Goal: Information Seeking & Learning: Learn about a topic

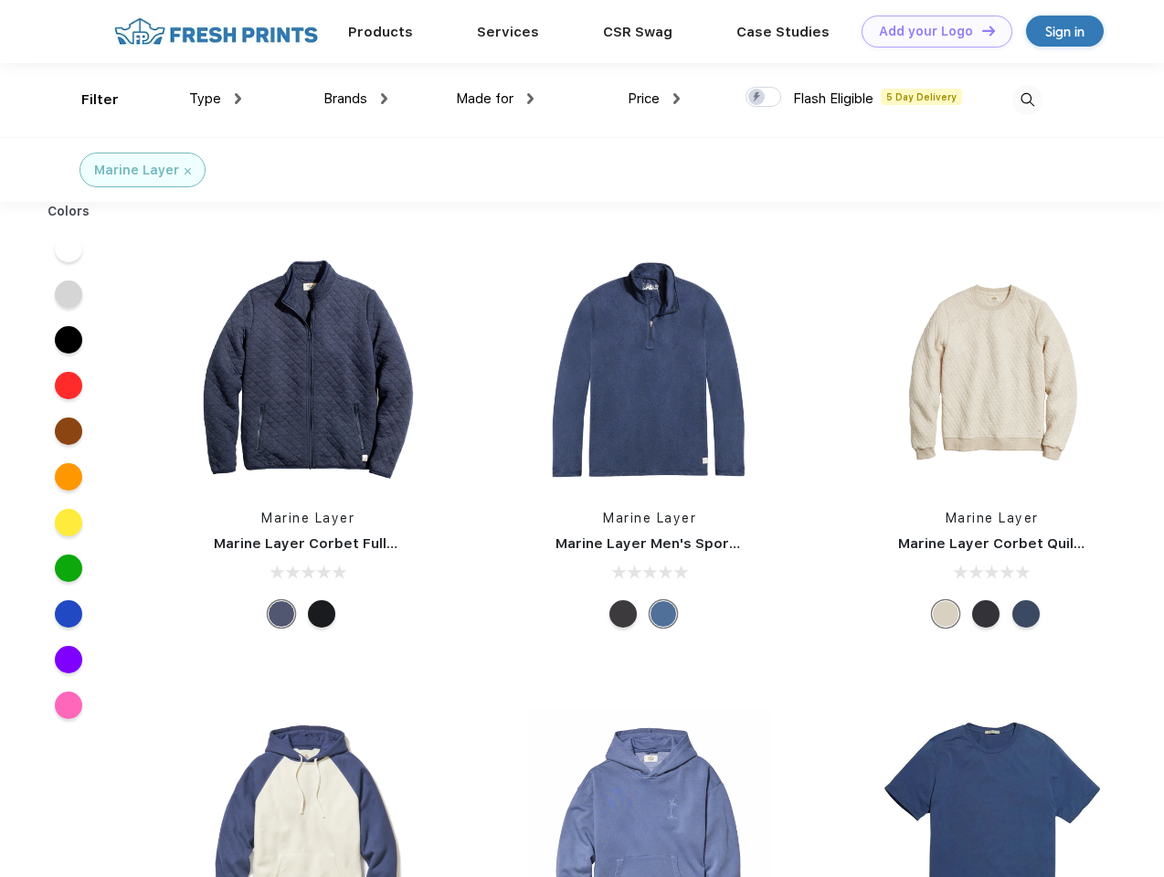
scroll to position [1, 0]
click at [930, 31] on link "Add your Logo Design Tool" at bounding box center [937, 32] width 151 height 32
click at [0, 0] on div "Design Tool" at bounding box center [0, 0] width 0 height 0
click at [981, 30] on link "Add your Logo Design Tool" at bounding box center [937, 32] width 151 height 32
click at [88, 100] on div "Filter" at bounding box center [99, 100] width 37 height 21
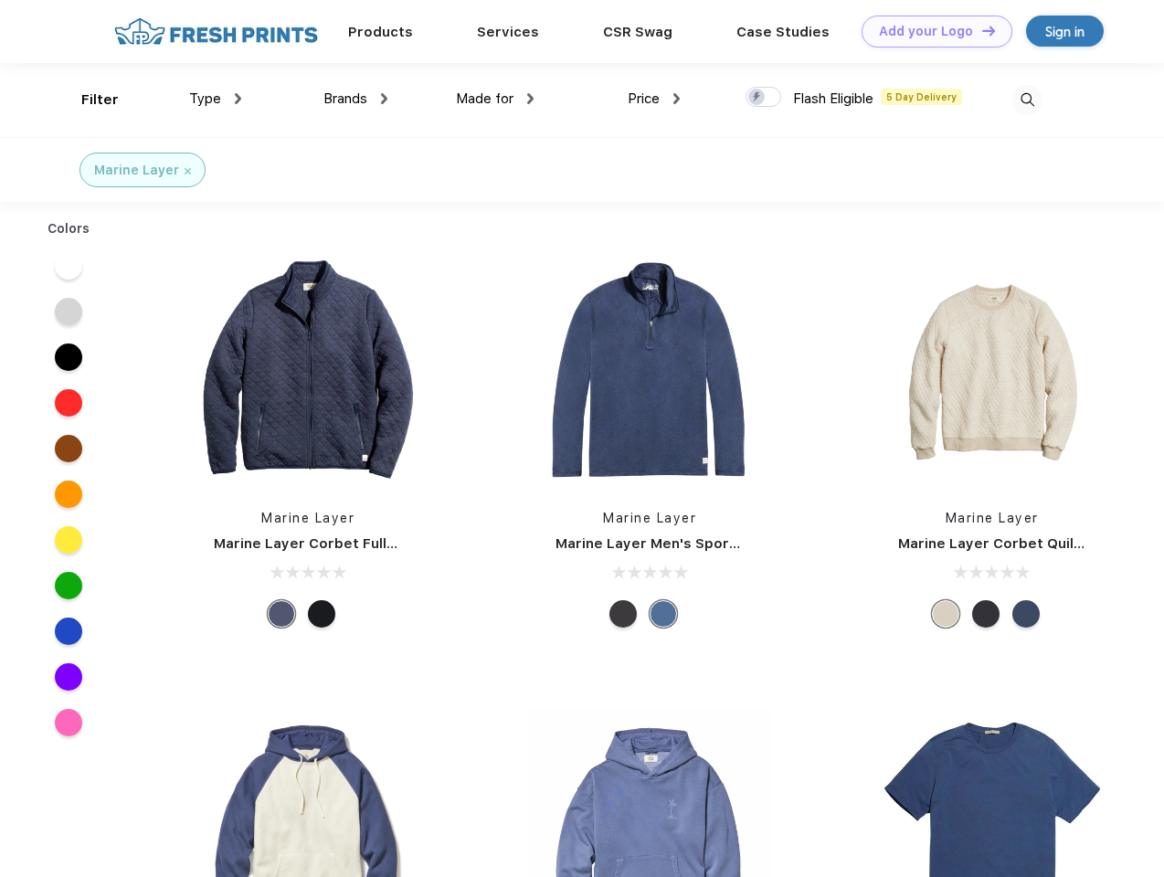
click at [216, 99] on span "Type" at bounding box center [205, 98] width 32 height 16
click at [356, 99] on span "Brands" at bounding box center [346, 98] width 44 height 16
click at [495, 99] on span "Made for" at bounding box center [485, 98] width 58 height 16
click at [654, 99] on span "Price" at bounding box center [644, 98] width 32 height 16
click at [764, 98] on div at bounding box center [764, 97] width 36 height 20
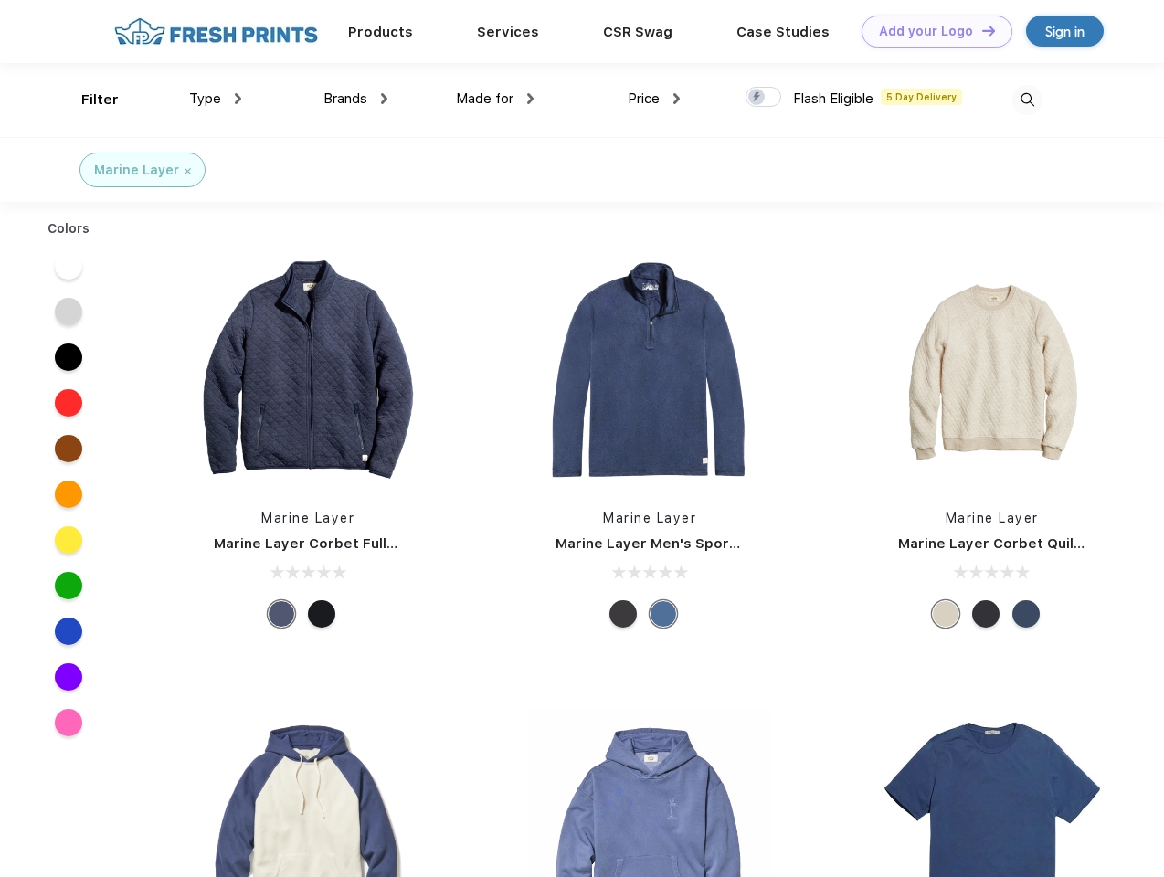
click at [758, 98] on input "checkbox" at bounding box center [752, 92] width 12 height 12
click at [1027, 100] on img at bounding box center [1028, 100] width 30 height 30
